Goal: Navigation & Orientation: Go to known website

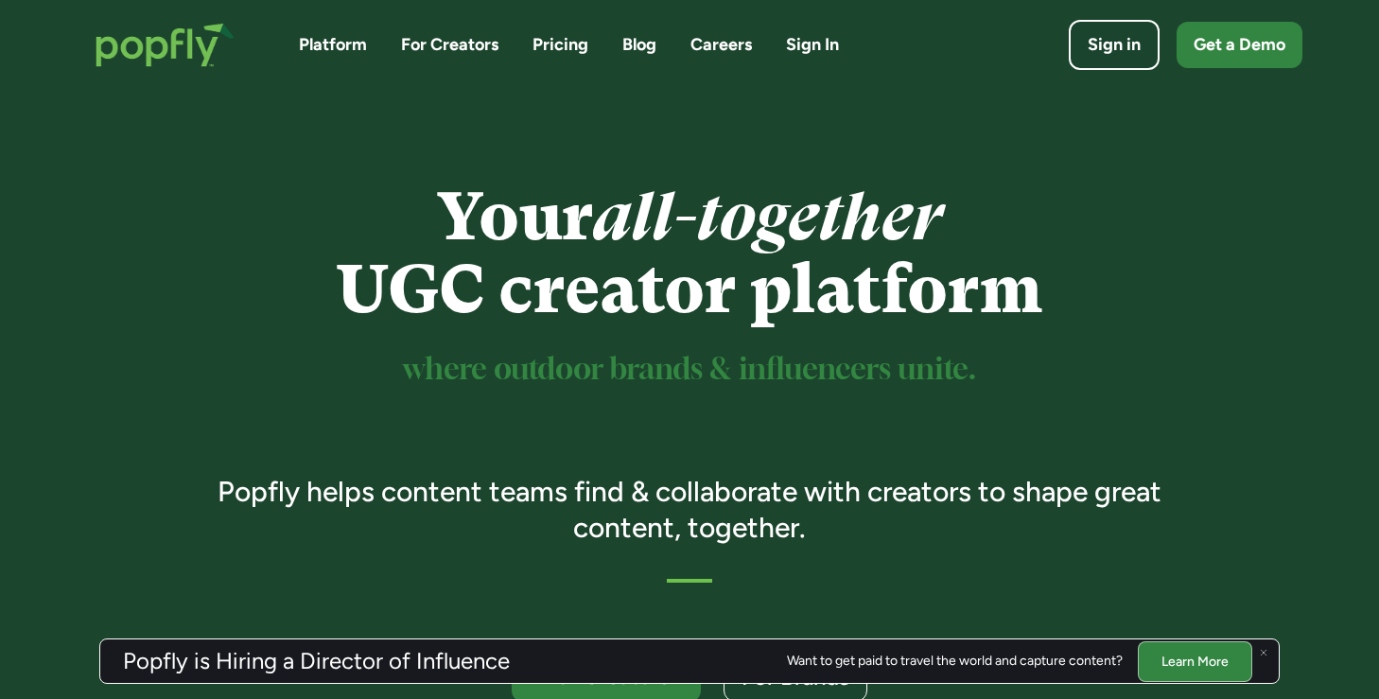
click at [1116, 18] on div "Platform For Creators Pricing Blog Careers Sign In Sign in Get a Demo" at bounding box center [690, 45] width 1226 height 82
click at [1107, 36] on div "Sign in" at bounding box center [1114, 45] width 59 height 26
click at [1112, 62] on link "Sign in" at bounding box center [1114, 45] width 100 height 56
